Goal: Task Accomplishment & Management: Complete application form

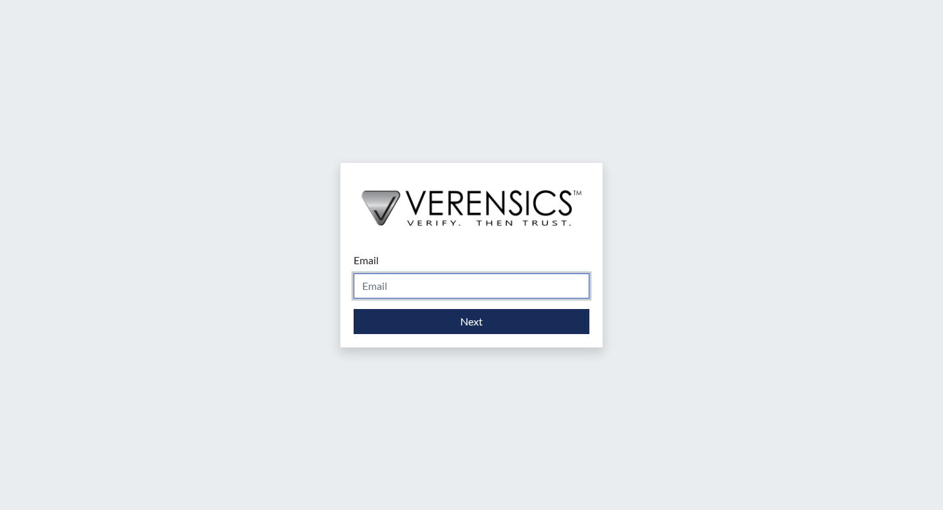
click at [429, 285] on input "Email" at bounding box center [472, 285] width 236 height 25
type input "[PERSON_NAME][EMAIL_ADDRESS][PERSON_NAME][DOMAIN_NAME]"
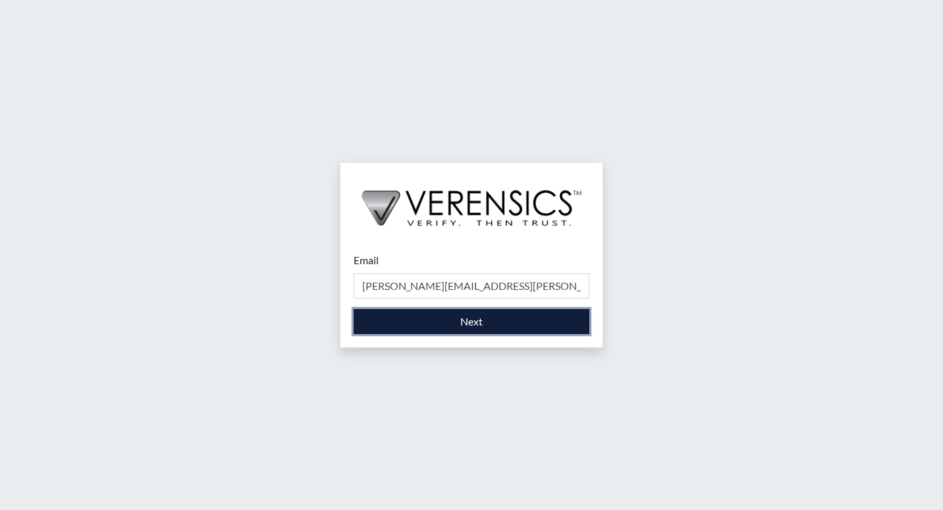
click at [434, 323] on button "Next" at bounding box center [472, 321] width 236 height 25
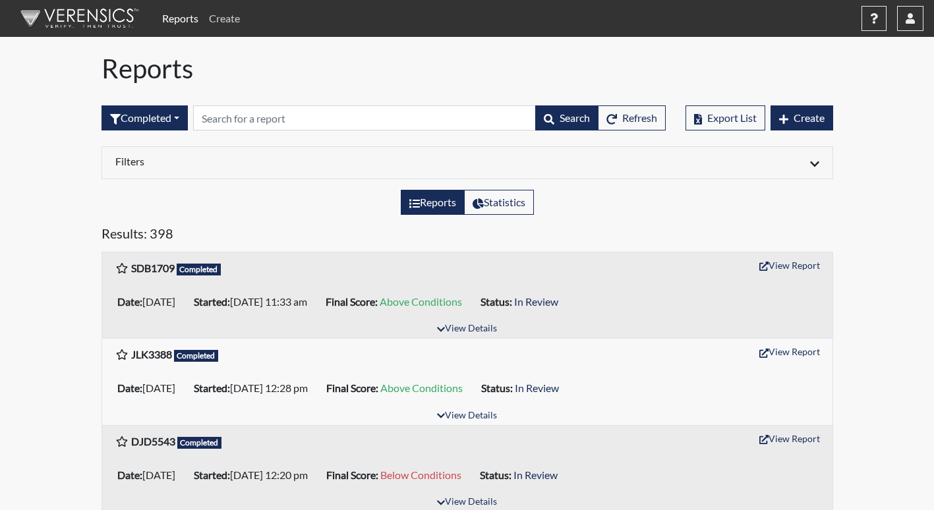
click at [229, 15] on link "Create" at bounding box center [225, 18] width 42 height 26
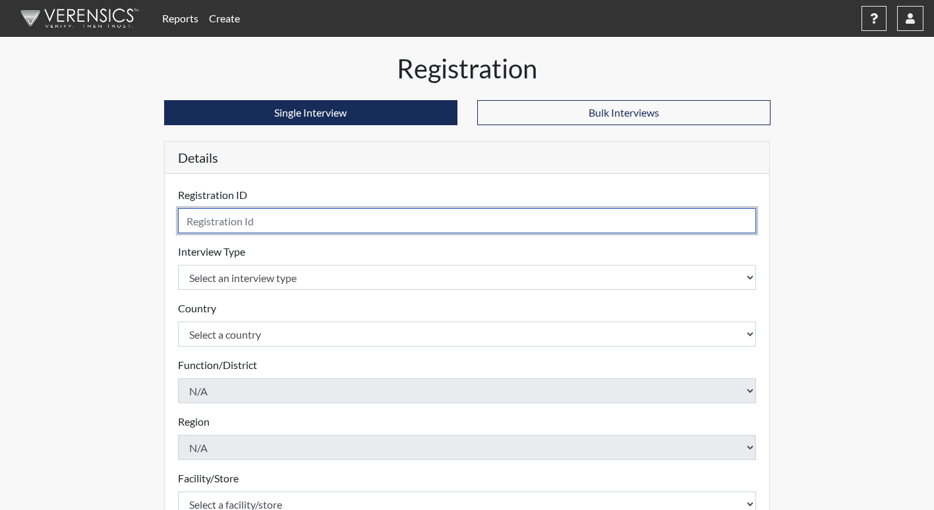
click at [260, 216] on input "text" at bounding box center [467, 220] width 578 height 25
type input "odl3526"
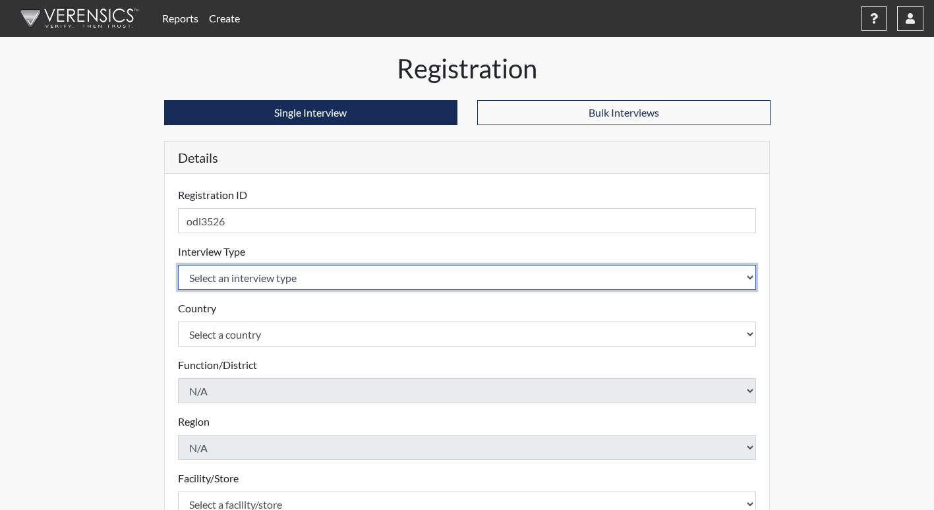
drag, startPoint x: 304, startPoint y: 278, endPoint x: 284, endPoint y: 332, distance: 57.5
click at [303, 289] on select "Select an interview type Corrections Pre-Employment" at bounding box center [467, 277] width 578 height 25
select select "ff733e93-e1bf-11ea-9c9f-0eff0cf7eb8f"
click at [178, 265] on select "Select an interview type Corrections Pre-Employment" at bounding box center [467, 277] width 578 height 25
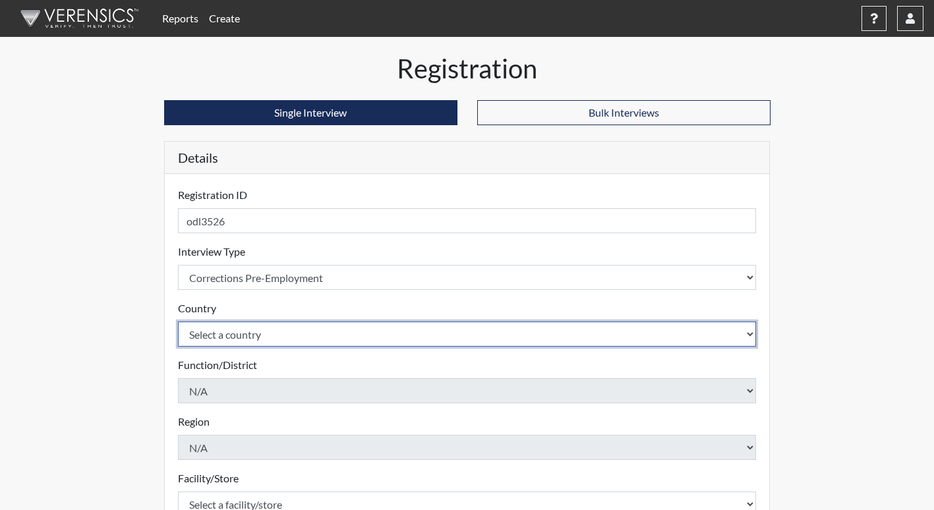
click at [283, 341] on select "Select a country [GEOGRAPHIC_DATA] [GEOGRAPHIC_DATA]" at bounding box center [467, 334] width 578 height 25
select select "united-states-of-[GEOGRAPHIC_DATA]"
click at [178, 322] on select "Select a country [GEOGRAPHIC_DATA] [GEOGRAPHIC_DATA]" at bounding box center [467, 334] width 578 height 25
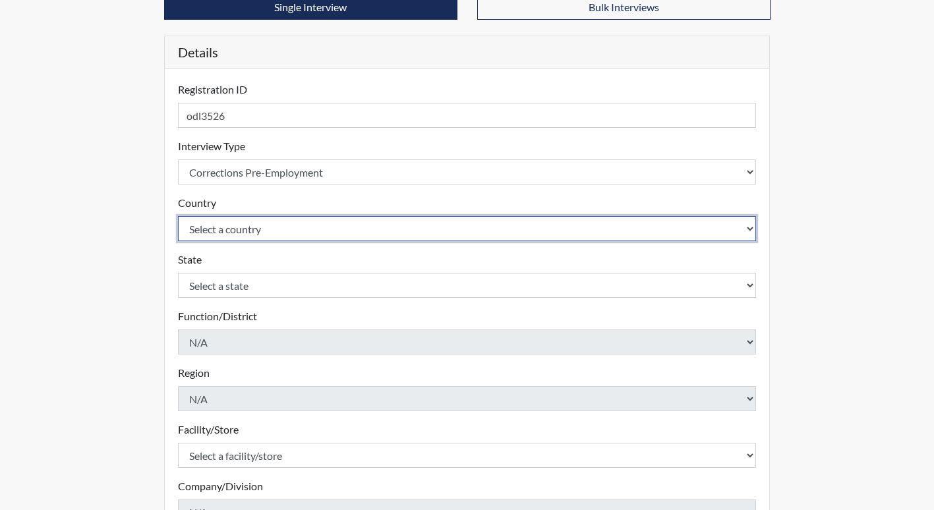
scroll to position [132, 0]
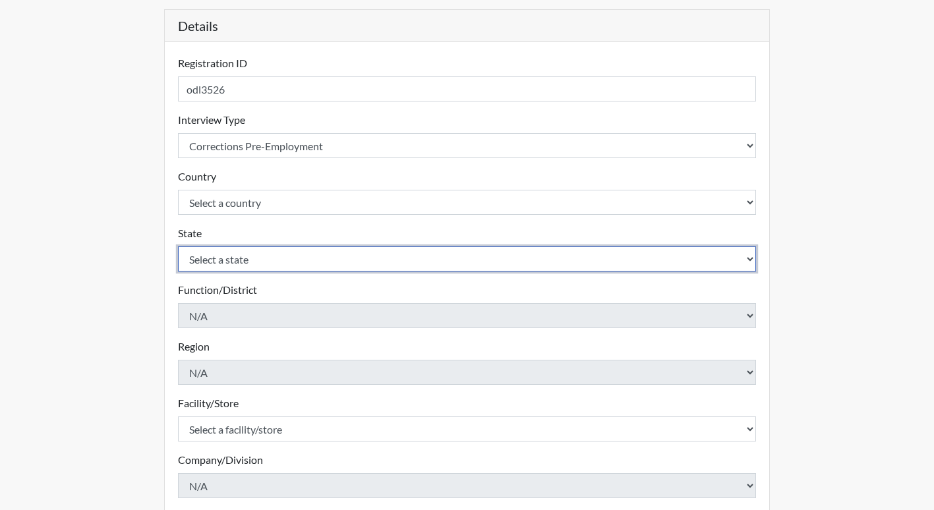
click at [289, 266] on select "Select a state [US_STATE] [US_STATE] [US_STATE] [US_STATE] [US_STATE] [US_STATE…" at bounding box center [467, 258] width 578 height 25
select select "GA"
click at [178, 246] on select "Select a state [US_STATE] [US_STATE] [US_STATE] [US_STATE] [US_STATE] [US_STATE…" at bounding box center [467, 258] width 578 height 25
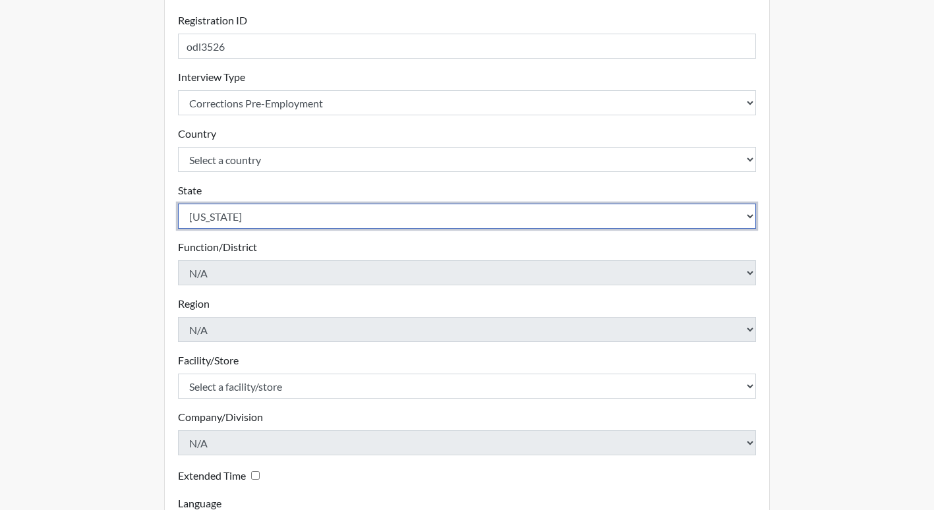
scroll to position [198, 0]
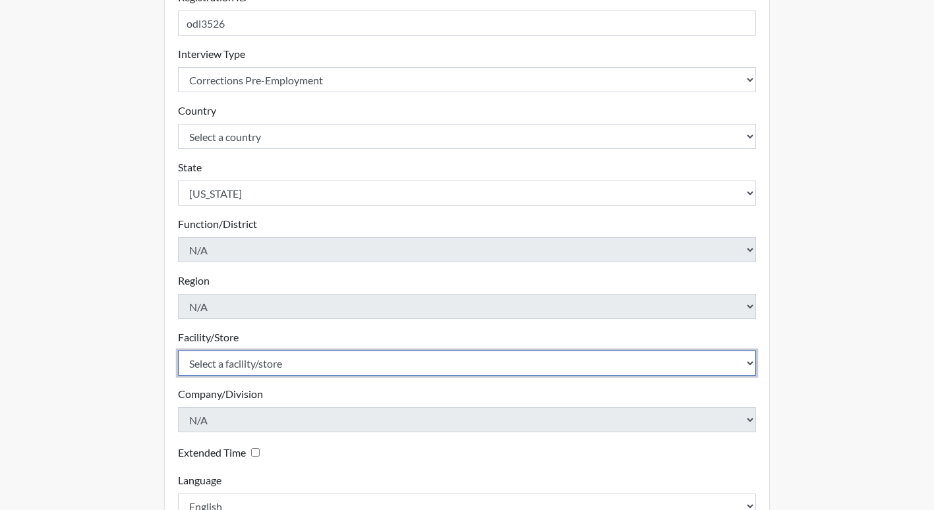
click at [300, 369] on select "Select a facility/store [PERSON_NAME]" at bounding box center [467, 362] width 578 height 25
select select "b7d08d21-475e-4578-ab02-3508dadd4d3a"
click at [178, 350] on select "Select a facility/store [PERSON_NAME]" at bounding box center [467, 362] width 578 height 25
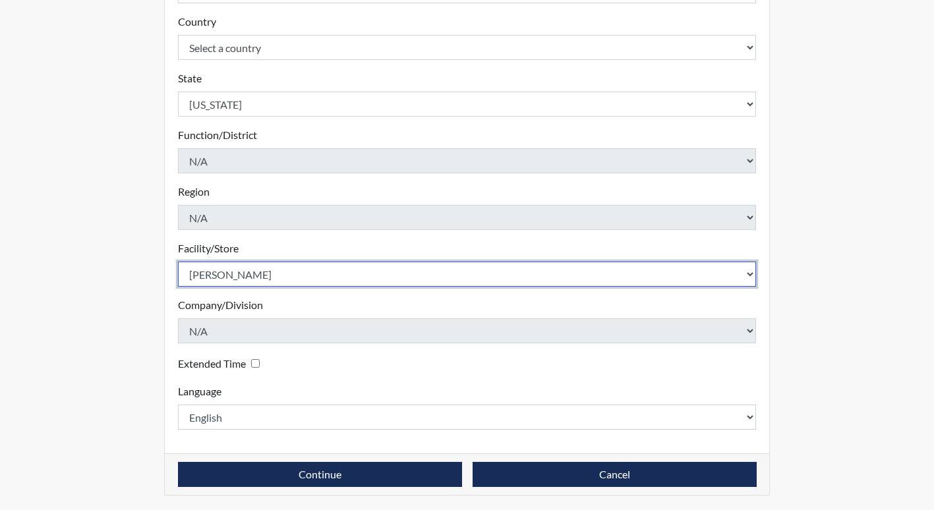
scroll to position [288, 0]
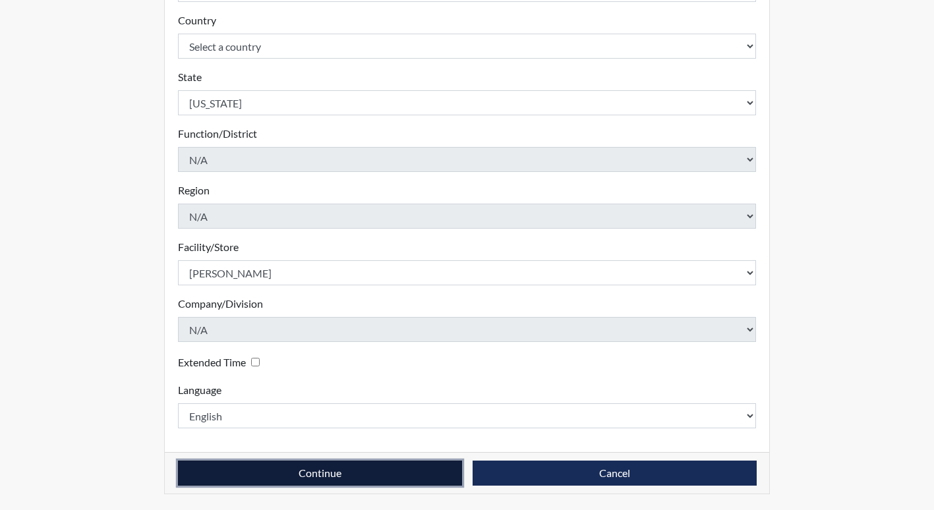
click at [416, 478] on button "Continue" at bounding box center [320, 473] width 284 height 25
